Goal: Task Accomplishment & Management: Manage account settings

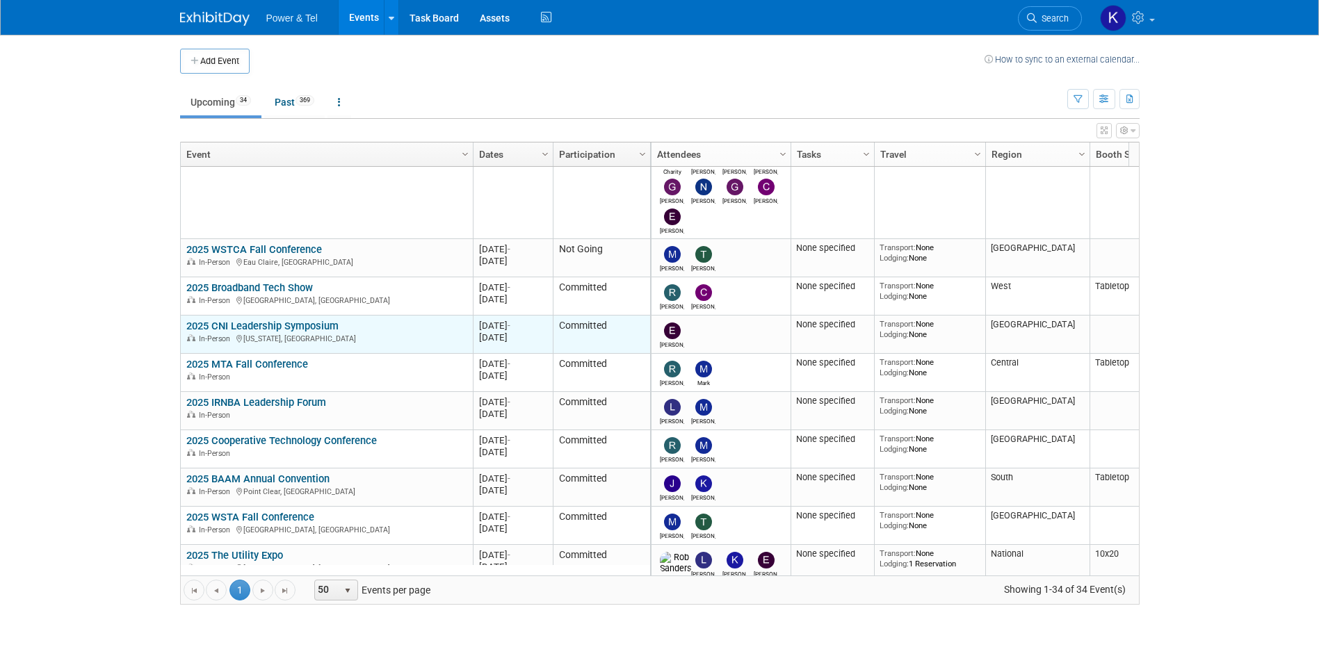
scroll to position [167, 0]
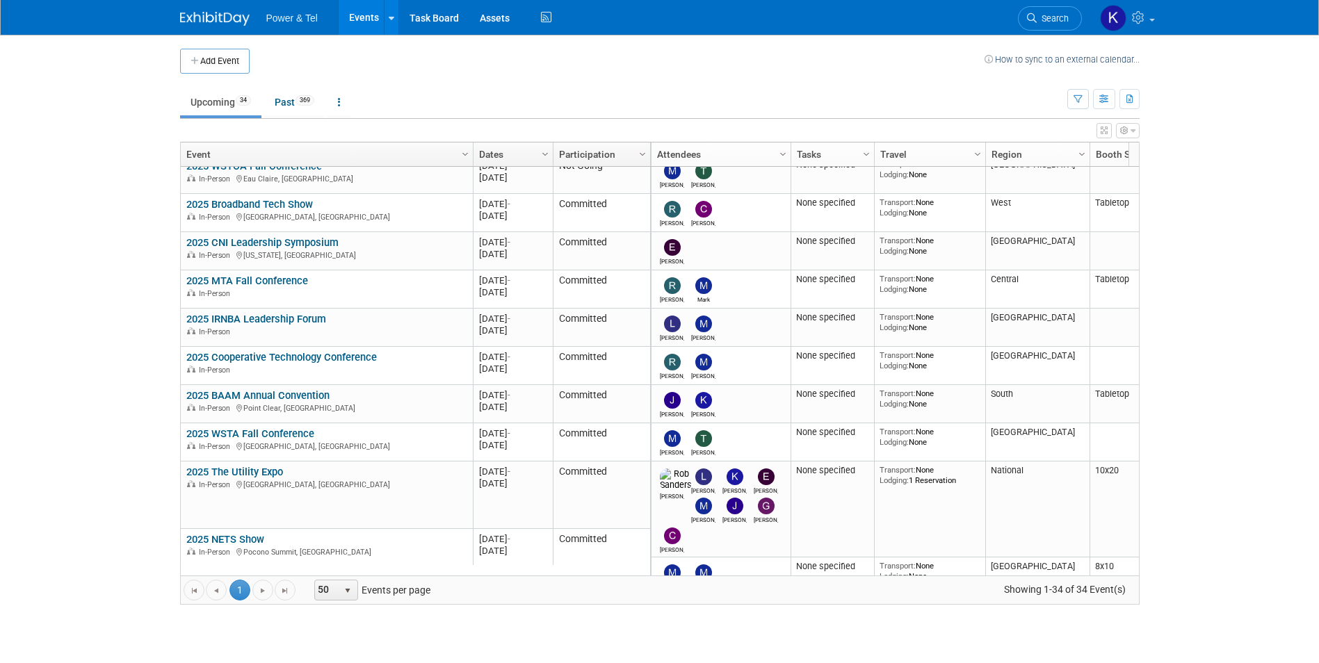
click at [263, 472] on link "2025 The Utility Expo" at bounding box center [234, 472] width 97 height 13
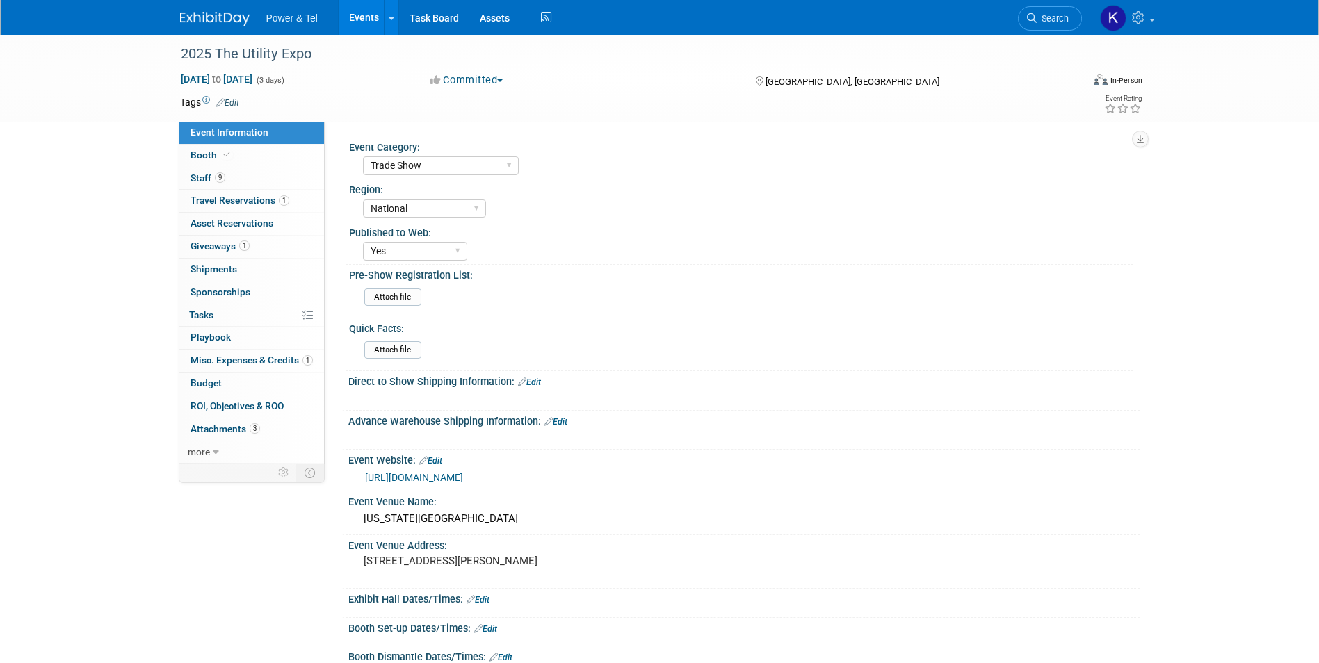
select select "Trade Show"
select select "National"
select select "Yes"
click at [218, 262] on link "0 Shipments 0" at bounding box center [251, 270] width 145 height 22
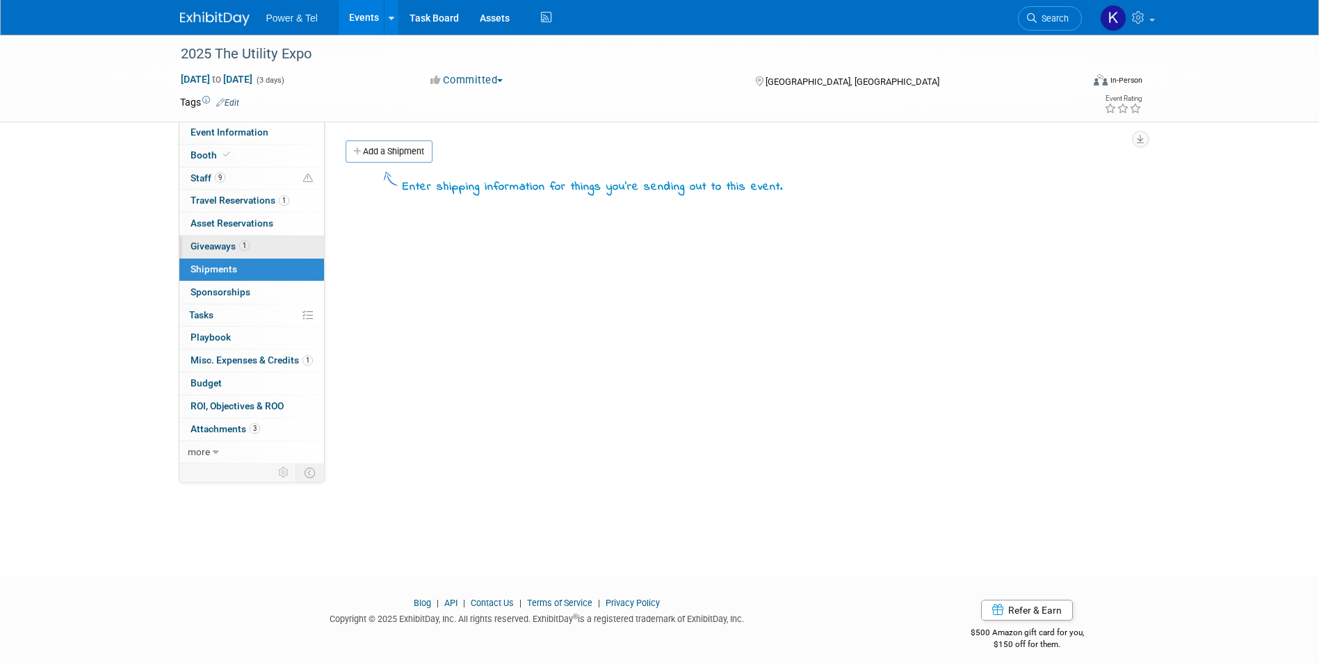
click at [218, 248] on span "Giveaways 1" at bounding box center [219, 246] width 59 height 11
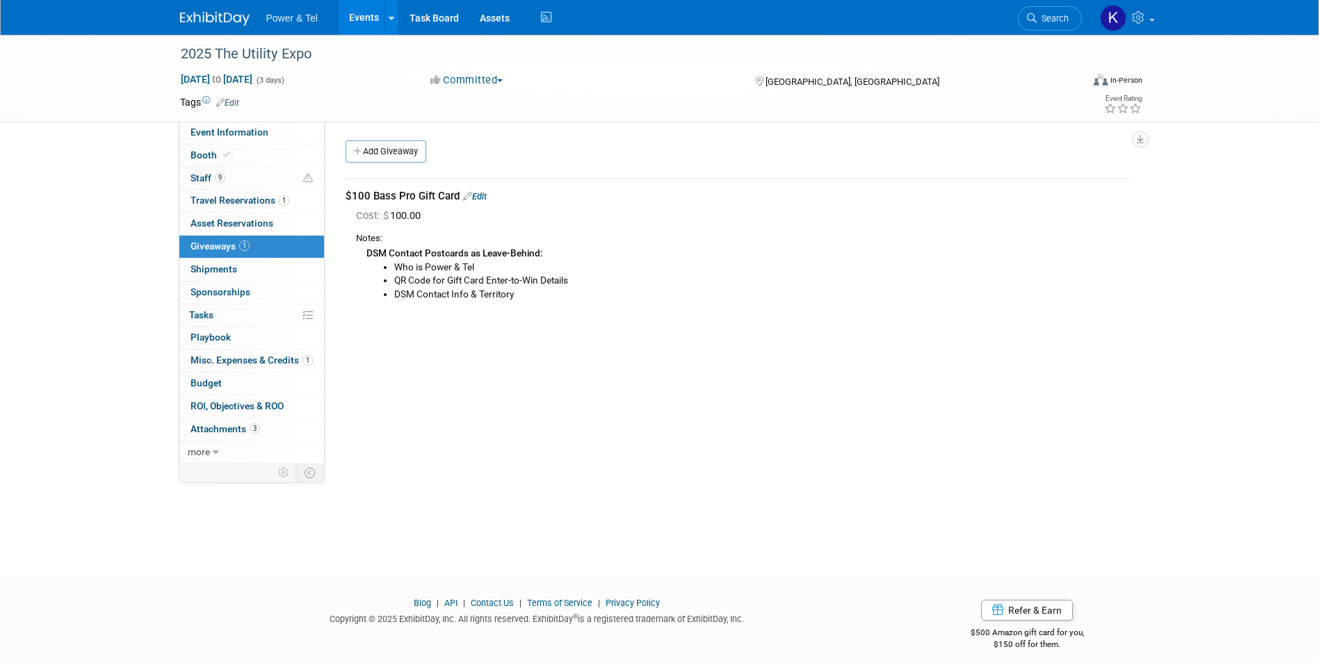
click at [480, 195] on link "Edit" at bounding box center [475, 196] width 24 height 10
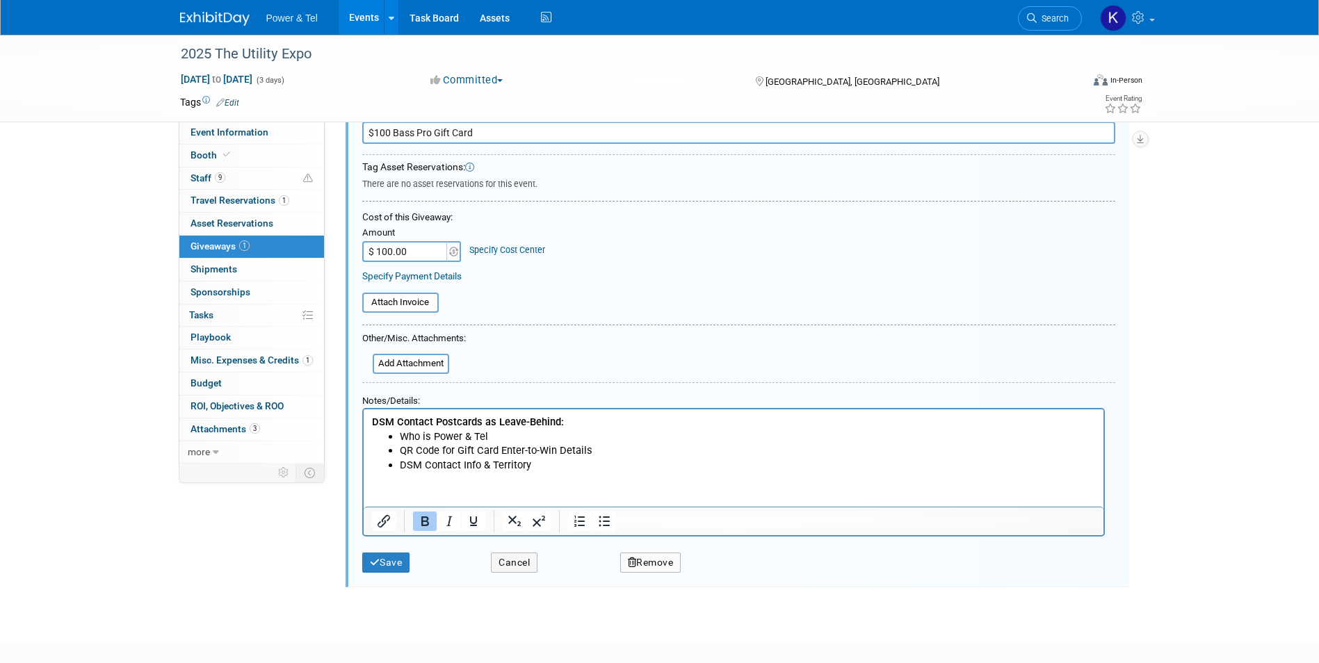
scroll to position [90, 0]
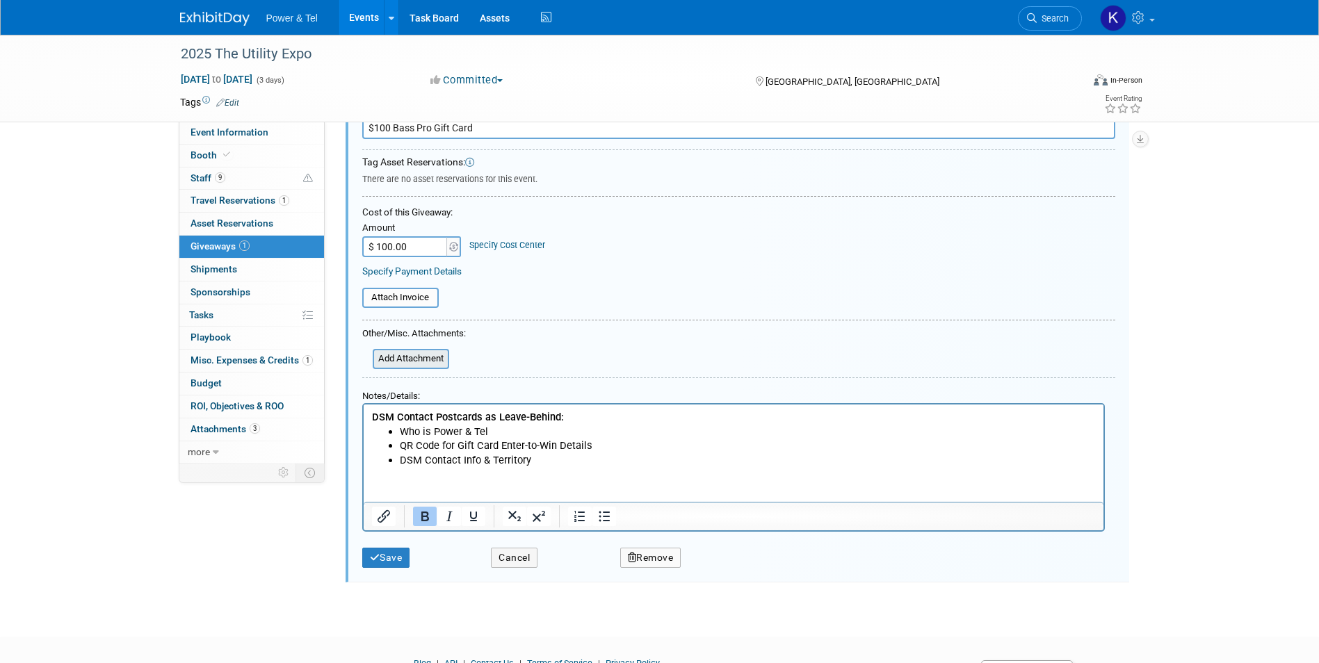
click at [421, 356] on input "file" at bounding box center [364, 358] width 165 height 17
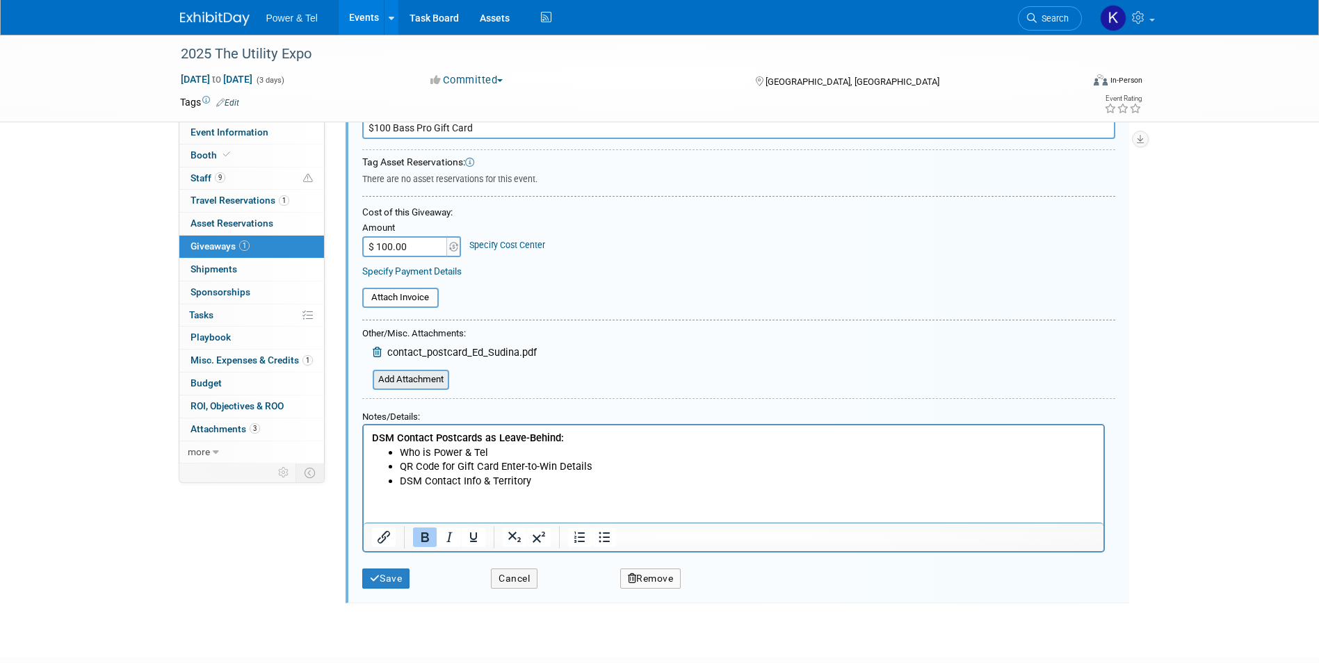
click at [422, 385] on input "file" at bounding box center [364, 379] width 165 height 17
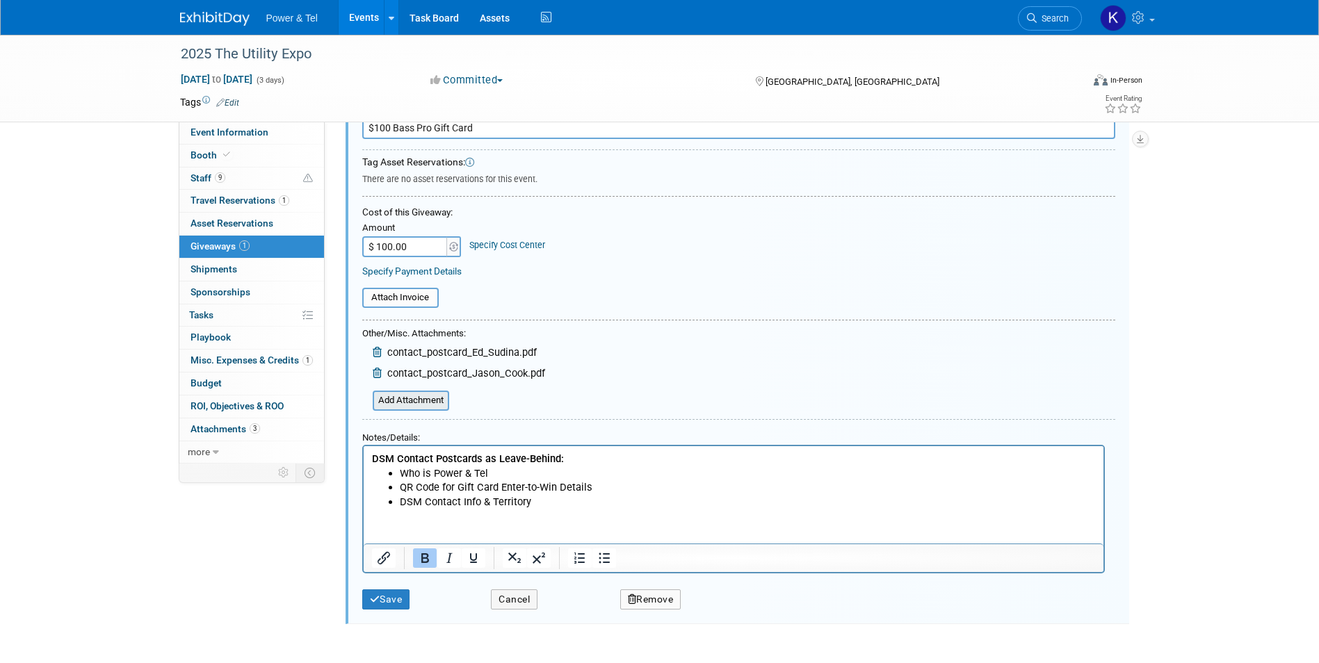
click at [417, 397] on input "file" at bounding box center [364, 400] width 165 height 17
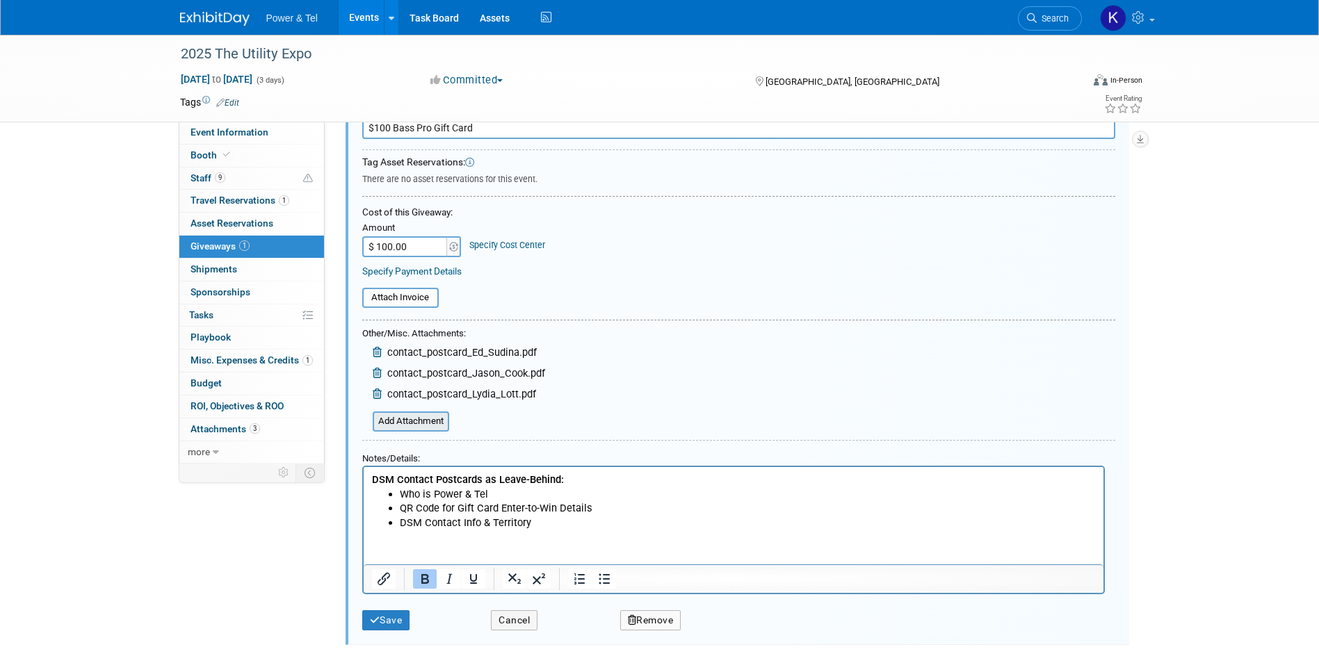
click at [421, 421] on input "file" at bounding box center [364, 421] width 165 height 17
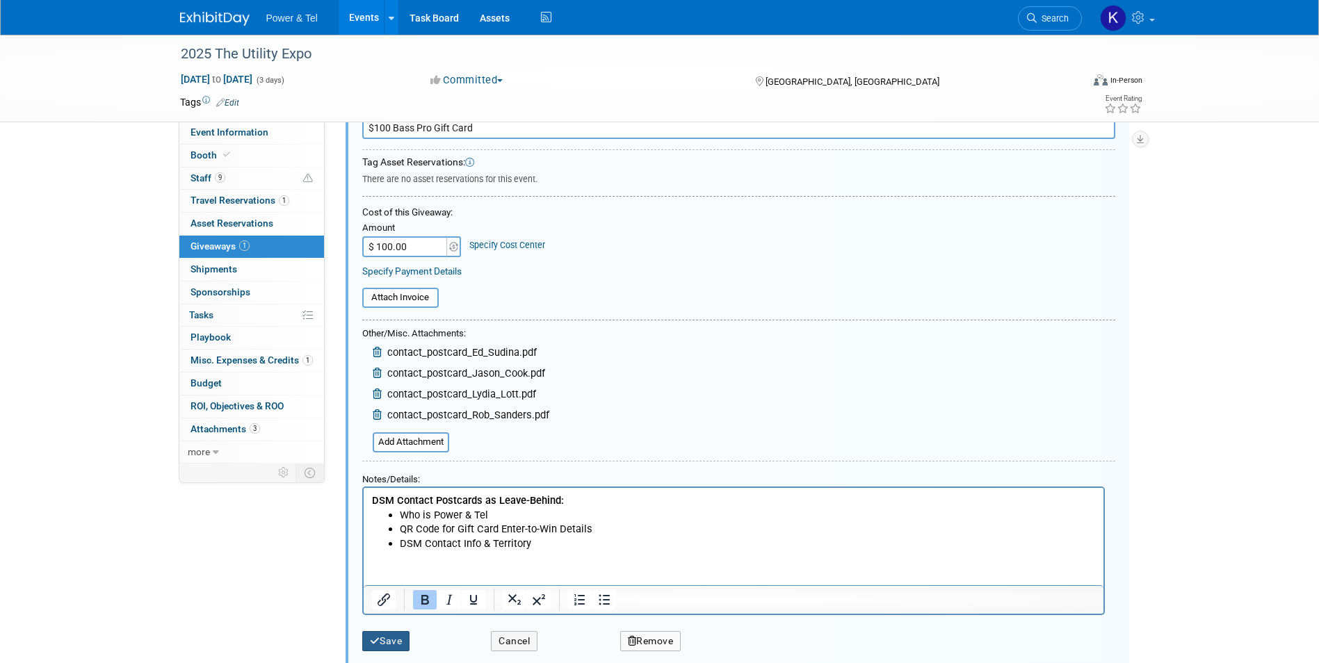
click at [389, 640] on button "Save" at bounding box center [386, 641] width 48 height 20
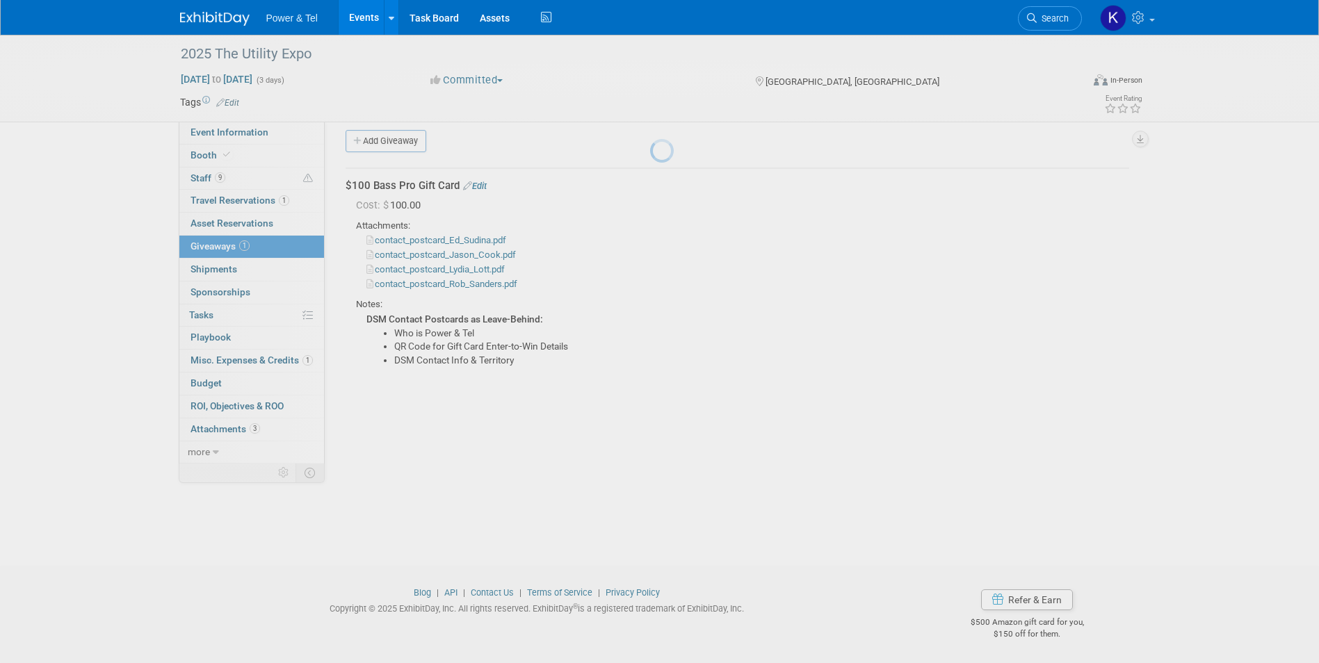
scroll to position [10, 0]
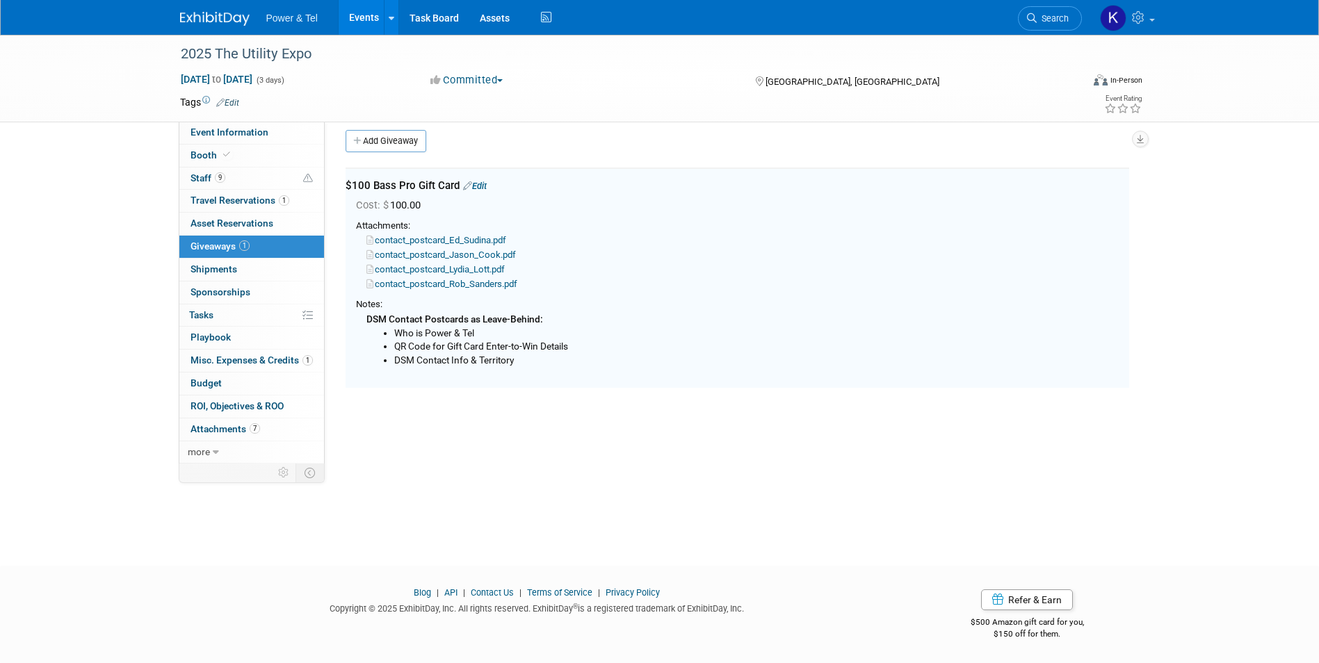
click at [743, 489] on div "2025 The Utility Expo Oct 7, 2025 to Oct 9, 2025 (3 days) Oct 7, 2025 to Oct 9,…" at bounding box center [659, 282] width 1319 height 517
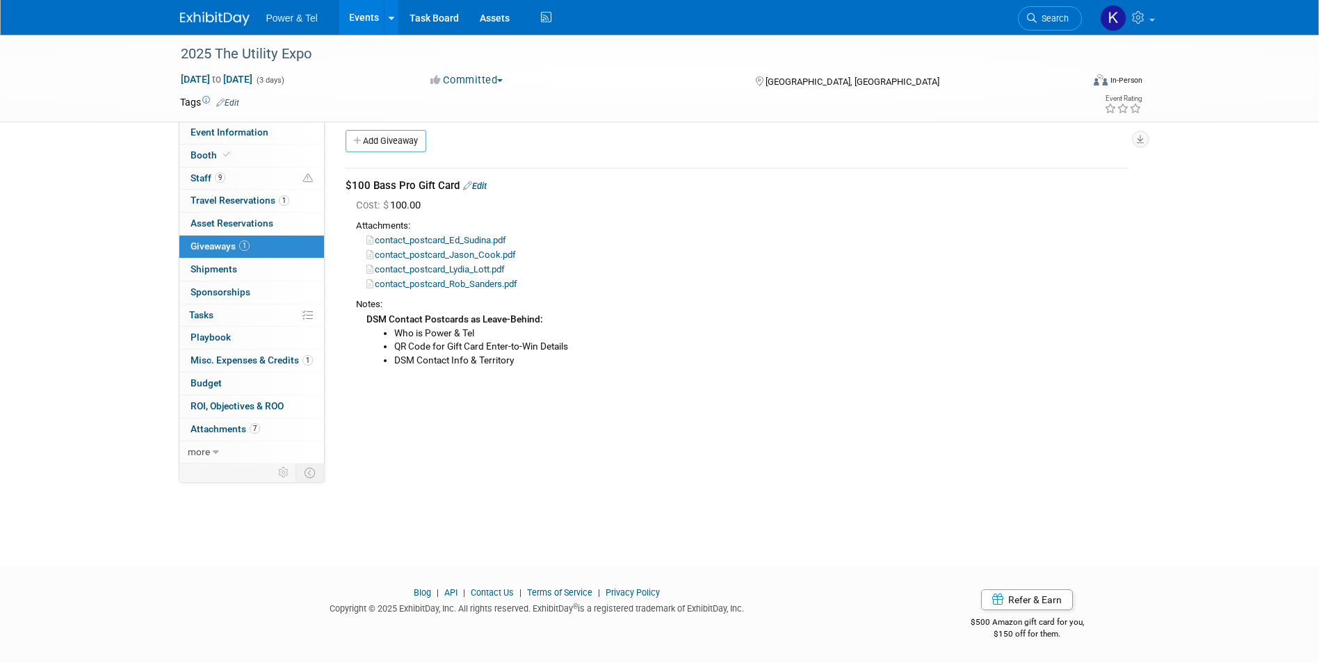
click at [466, 239] on link "contact_postcard_Ed_Sudina.pdf" at bounding box center [436, 240] width 140 height 10
drag, startPoint x: 974, startPoint y: 415, endPoint x: 1146, endPoint y: 125, distance: 336.9
click at [974, 415] on div "Event Category: Trade Show P&T Hosted Event Export/Canada Outing Only Region: C…" at bounding box center [732, 282] width 815 height 342
click at [219, 197] on span "Travel Reservations 1" at bounding box center [239, 200] width 99 height 11
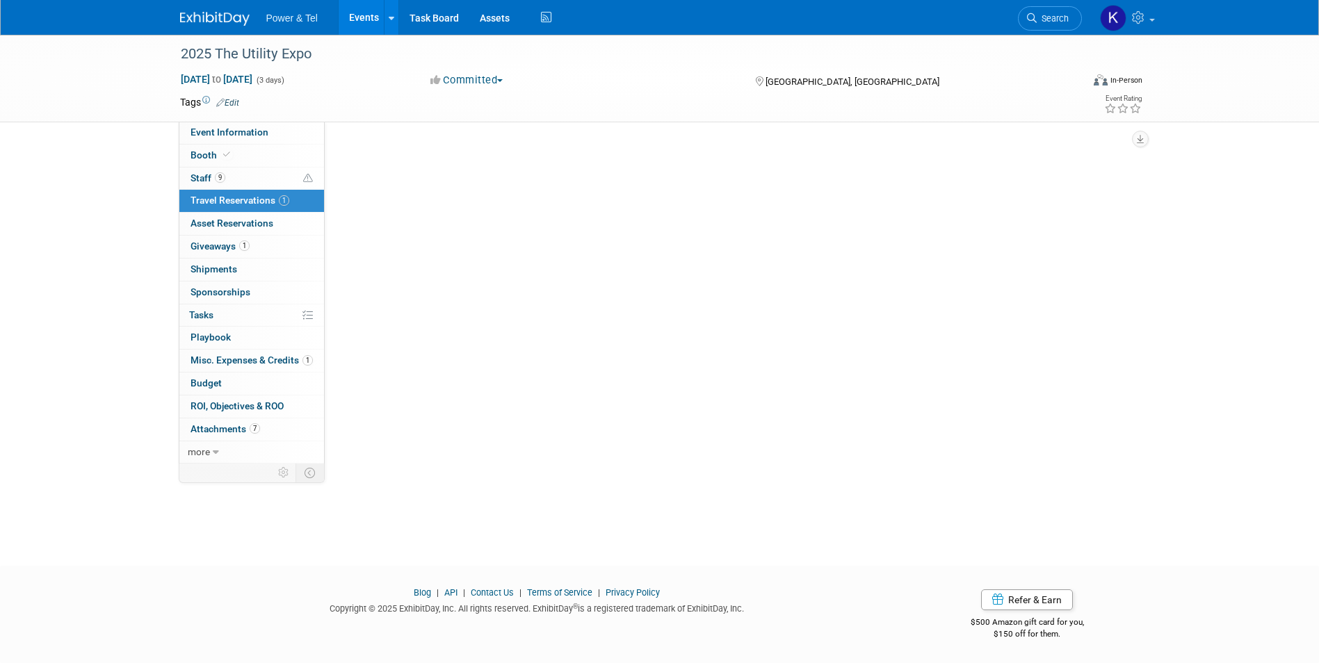
scroll to position [0, 0]
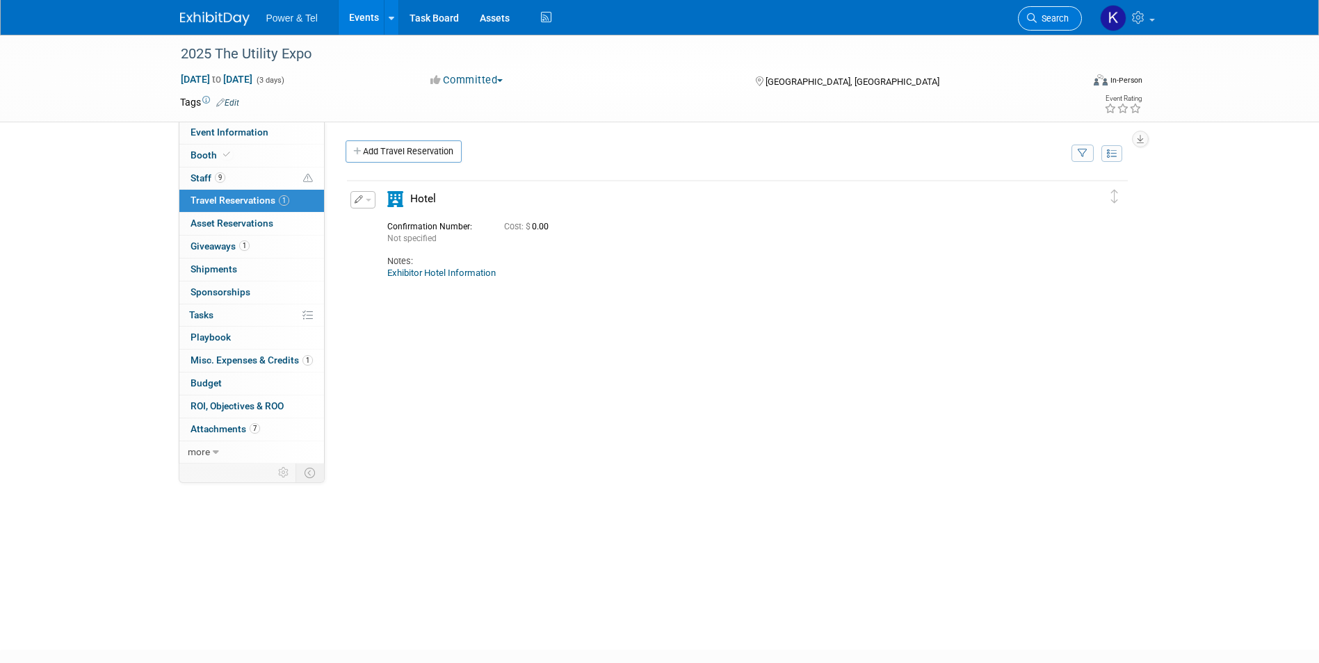
click at [1055, 19] on span "Search" at bounding box center [1053, 18] width 32 height 10
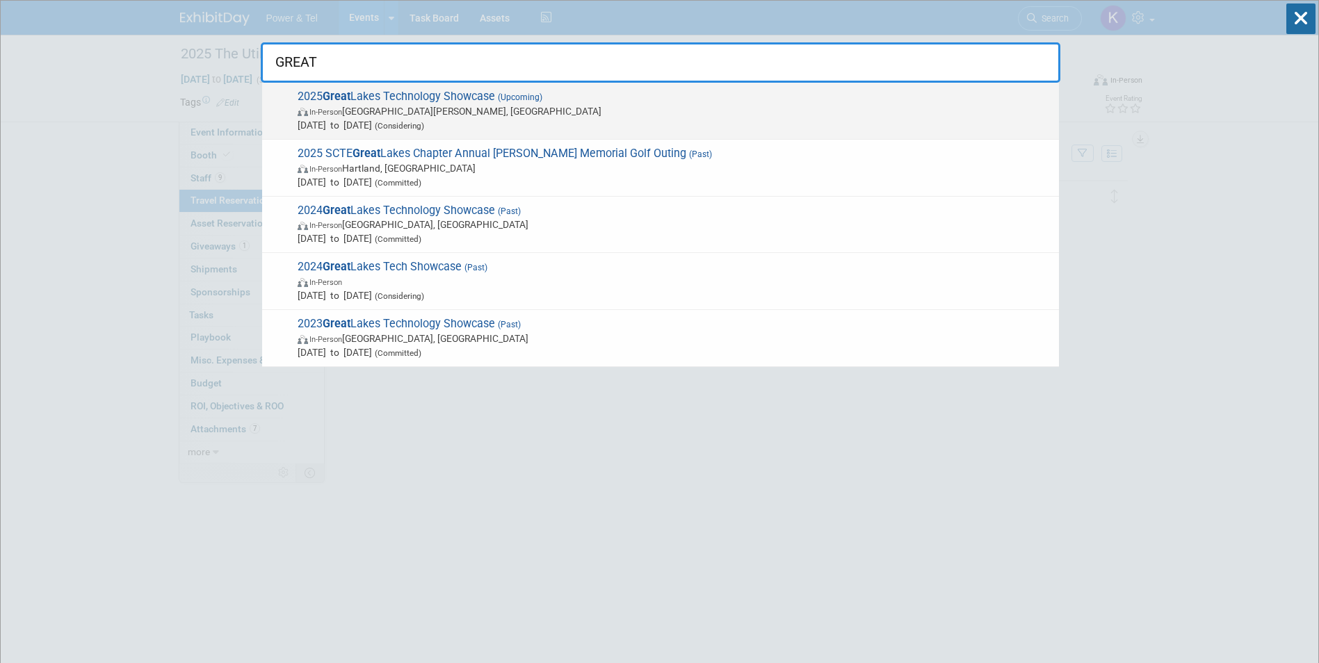
type input "GREAT"
click at [459, 93] on span "2025 Great Lakes Technology Showcase (Upcoming) In-Person Fort Wayne, IN Oct 27…" at bounding box center [672, 111] width 758 height 42
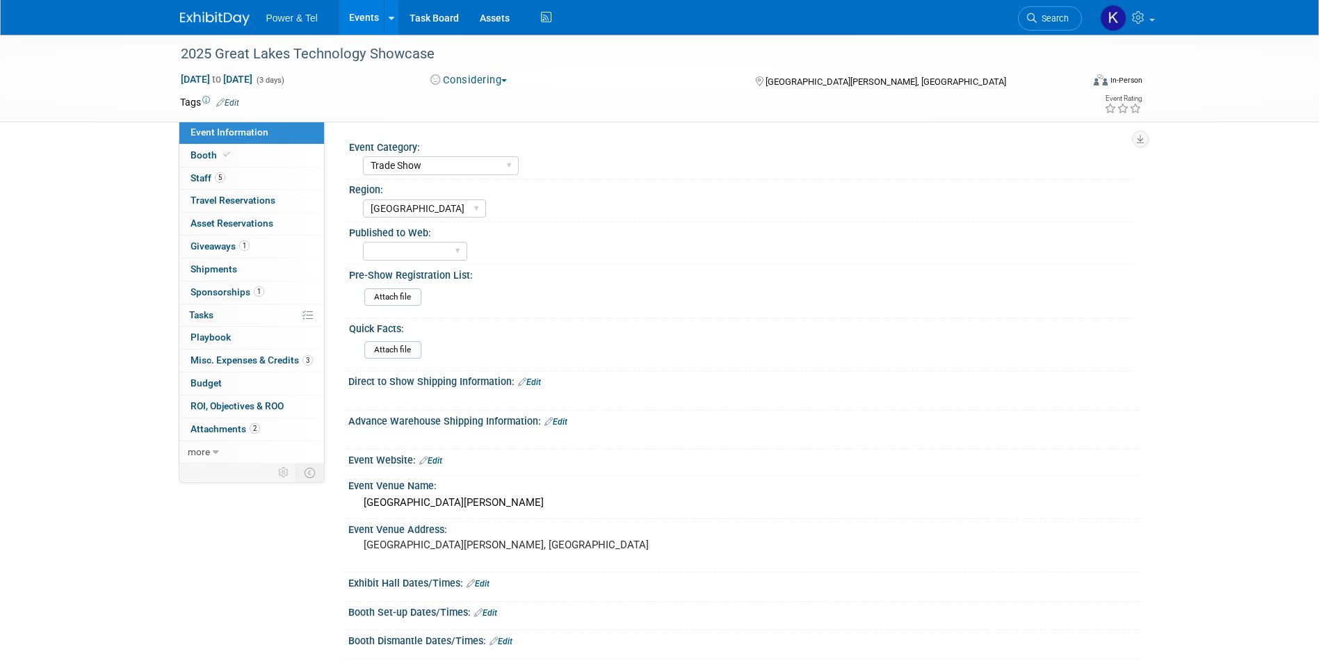
select select "Trade Show"
select select "[GEOGRAPHIC_DATA]"
click at [212, 247] on span "Giveaways 1" at bounding box center [219, 246] width 59 height 11
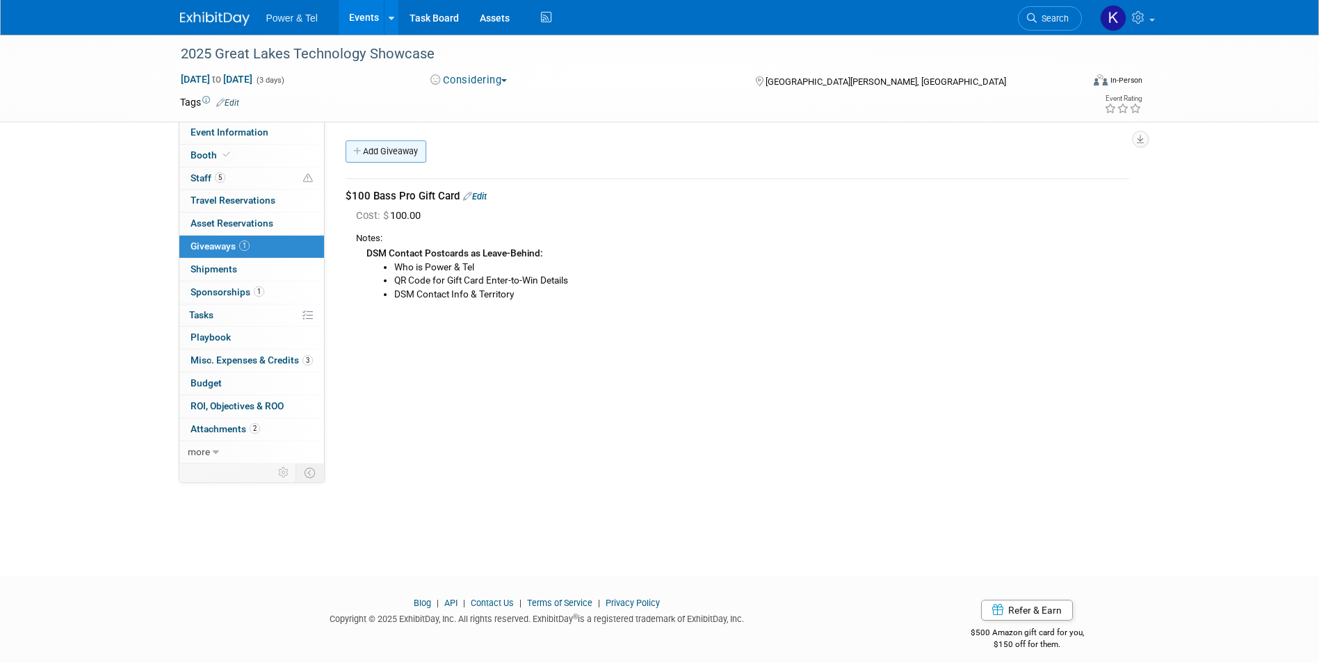
click at [384, 147] on link "Add Giveaway" at bounding box center [386, 151] width 81 height 22
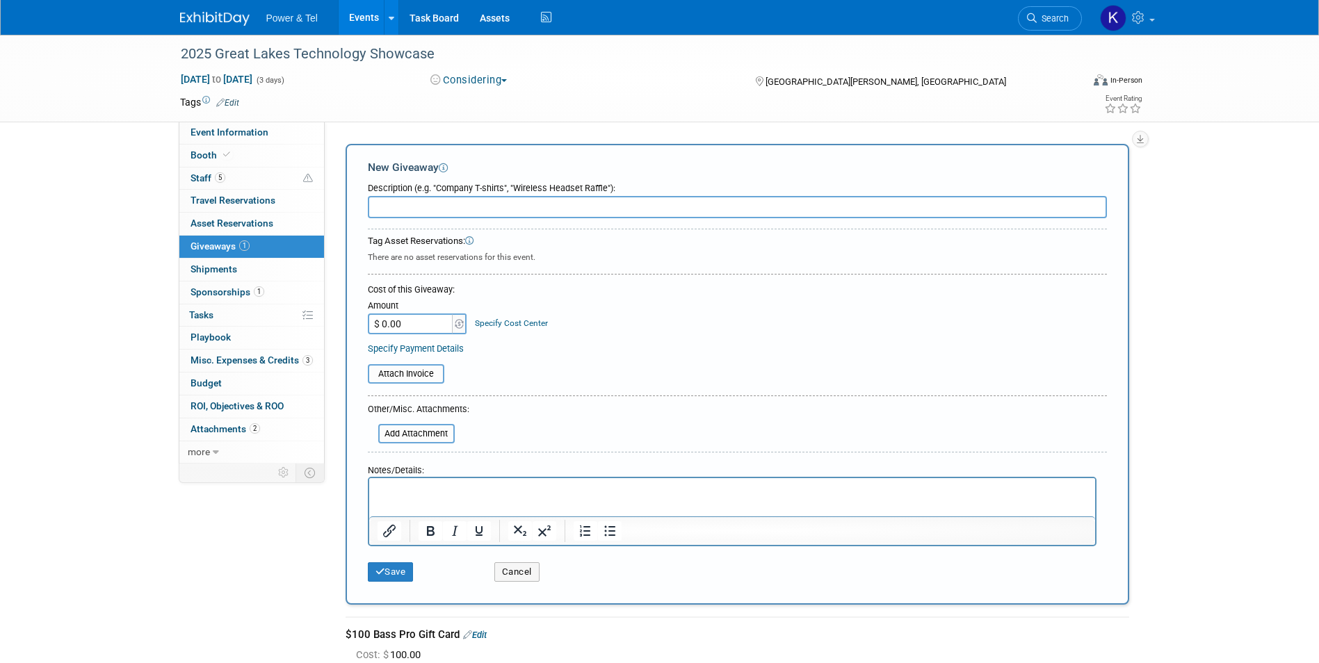
click at [1228, 193] on div "2025 Great Lakes Technology Showcase Oct 27, 2025 to Oct 29, 2025 (3 days) Oct …" at bounding box center [659, 413] width 1319 height 756
click at [508, 567] on button "Cancel" at bounding box center [516, 571] width 45 height 19
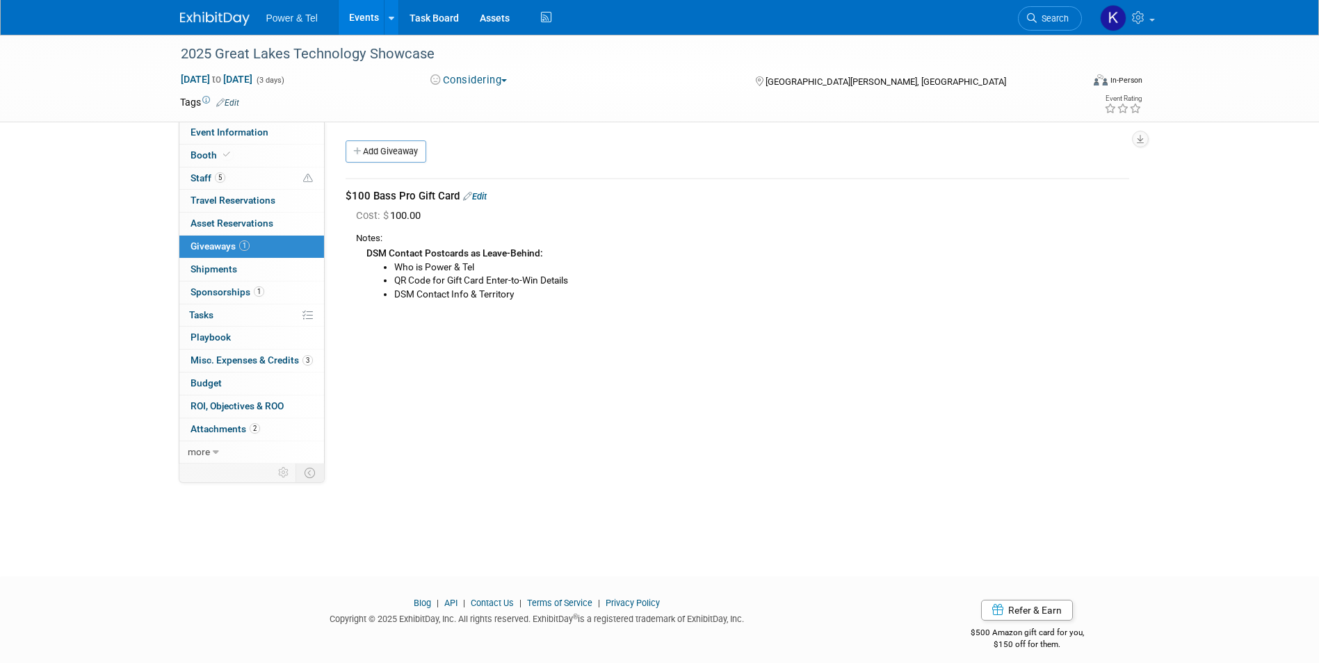
click at [480, 193] on link "Edit" at bounding box center [475, 196] width 24 height 10
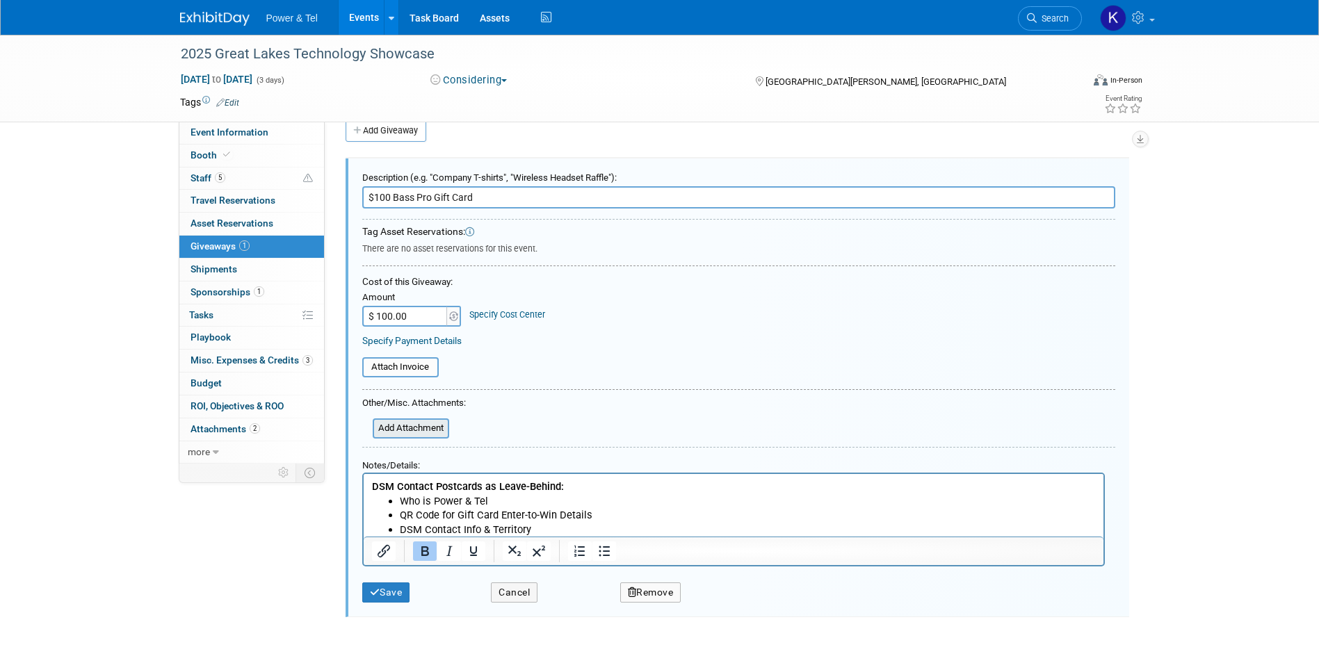
click at [416, 425] on input "file" at bounding box center [364, 428] width 165 height 17
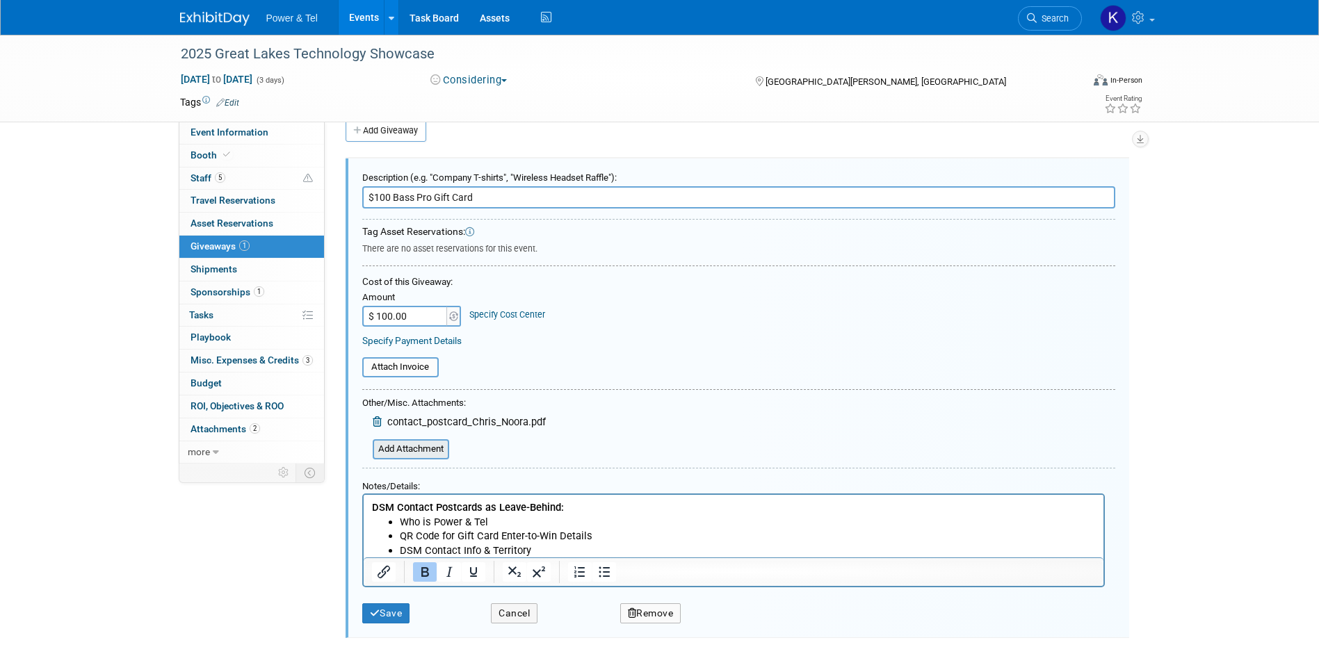
click at [423, 452] on input "file" at bounding box center [364, 449] width 165 height 17
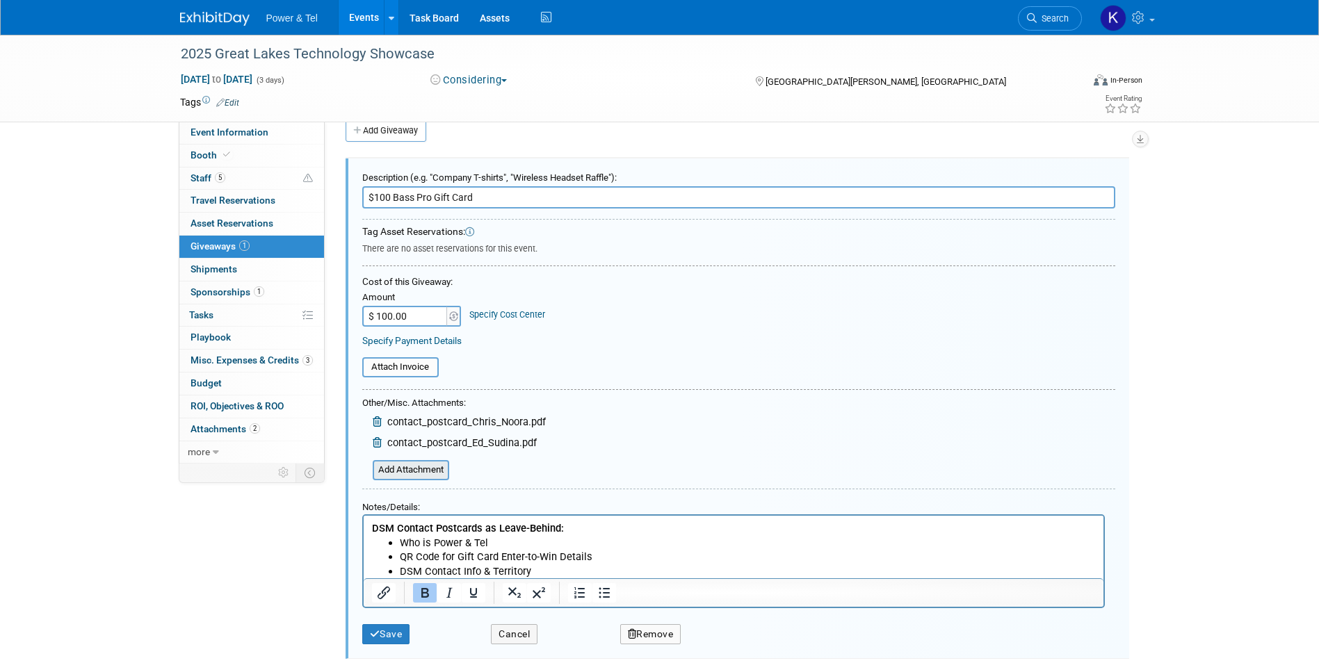
click at [423, 463] on input "file" at bounding box center [364, 470] width 165 height 17
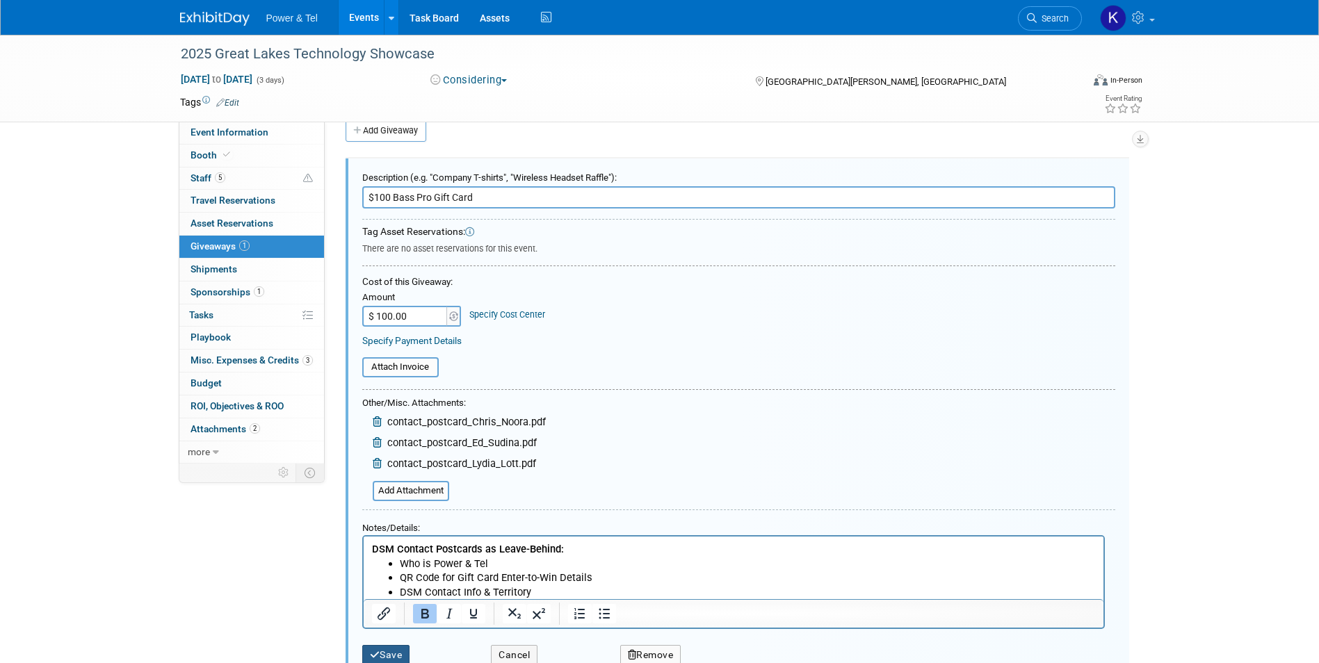
click at [391, 651] on button "Save" at bounding box center [386, 655] width 48 height 20
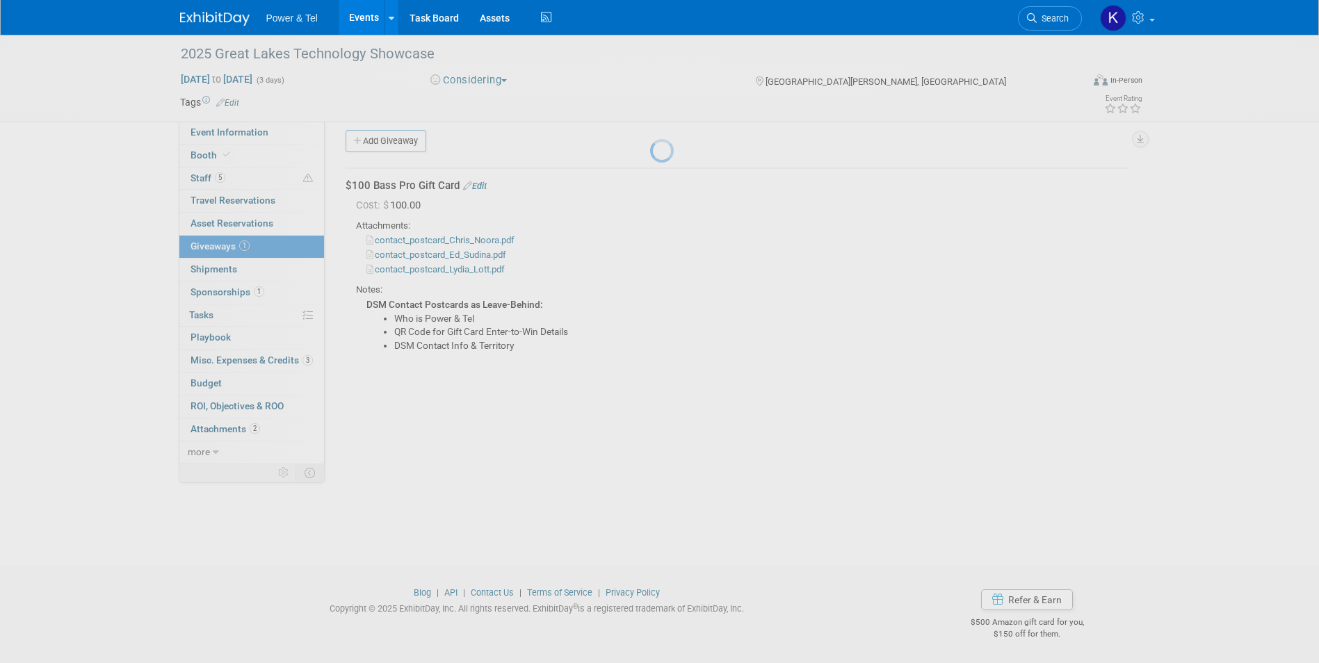
scroll to position [10, 0]
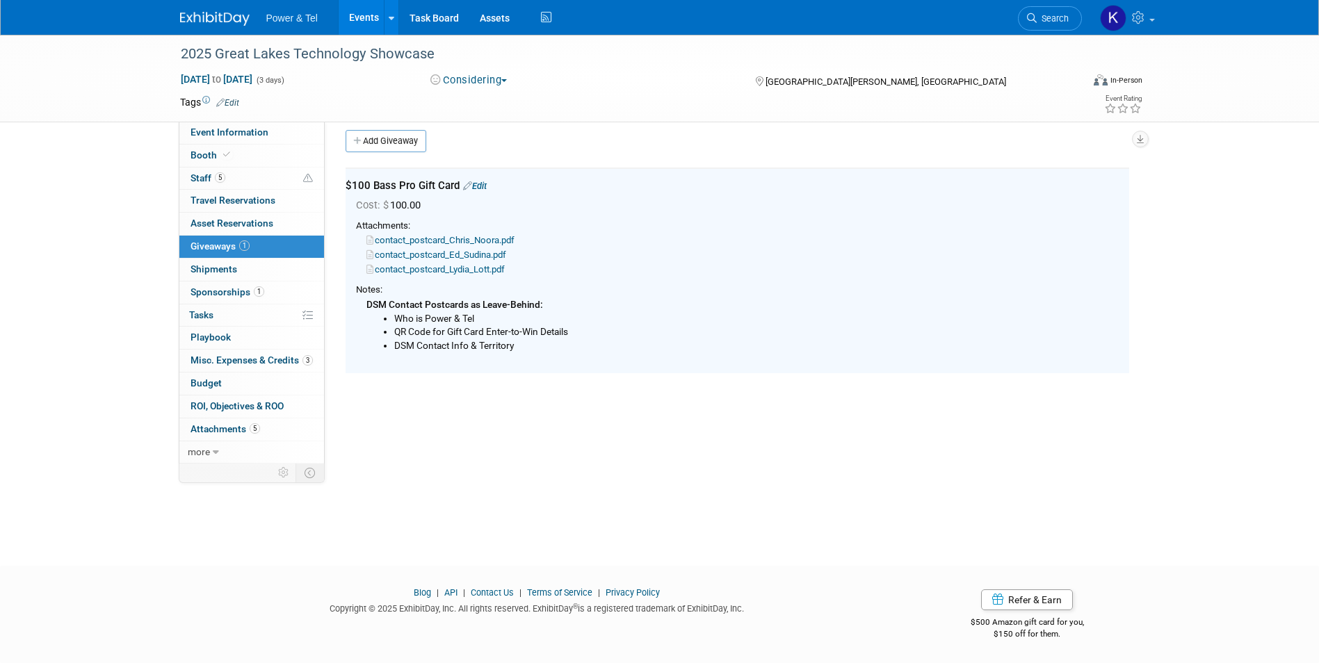
click at [1164, 466] on div "2025 Great Lakes Technology Showcase Oct 27, 2025 to Oct 29, 2025 (3 days) Oct …" at bounding box center [659, 282] width 1319 height 517
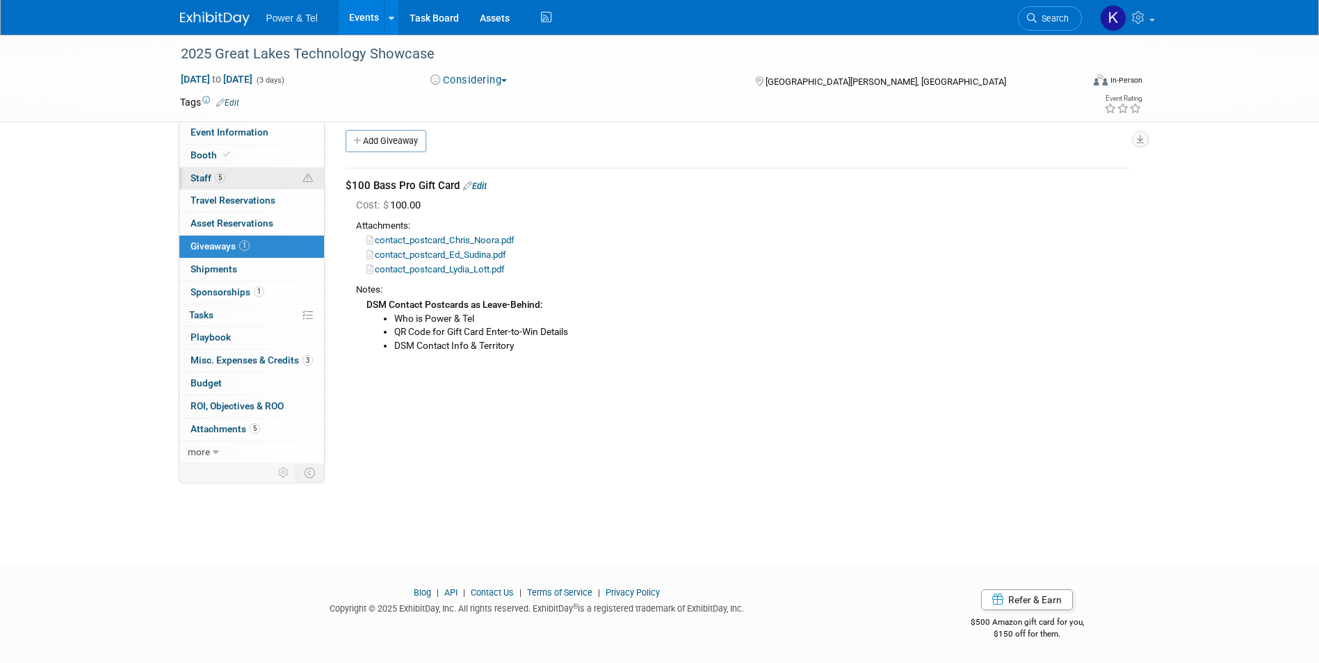
click at [197, 170] on link "5 Staff 5" at bounding box center [251, 179] width 145 height 22
